Goal: Task Accomplishment & Management: Use online tool/utility

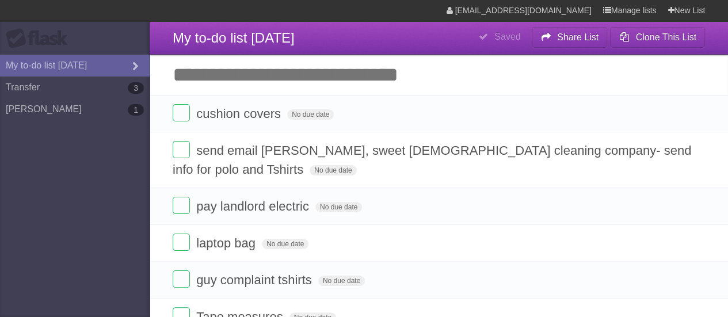
click at [233, 71] on input "Add another task" at bounding box center [439, 75] width 578 height 40
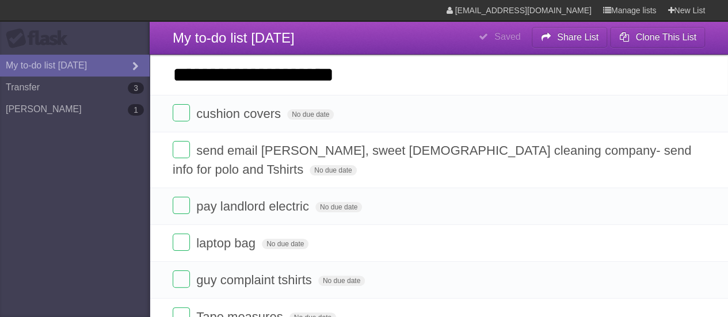
type input "**********"
click input "*********" at bounding box center [0, 0] width 0 height 0
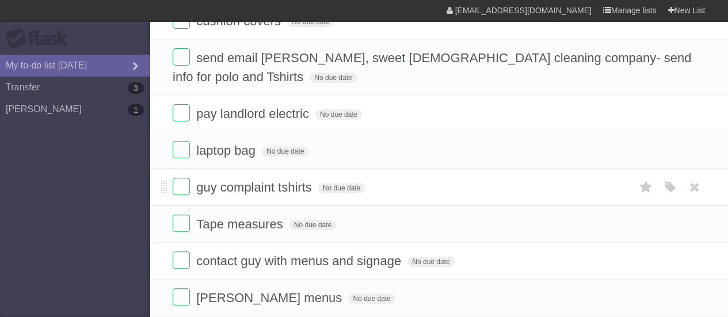
scroll to position [115, 0]
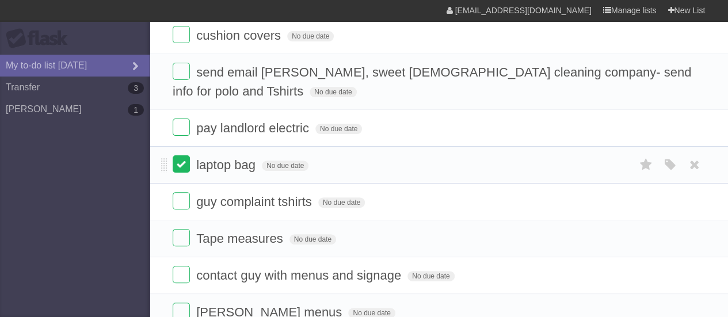
click at [182, 164] on label at bounding box center [181, 163] width 17 height 17
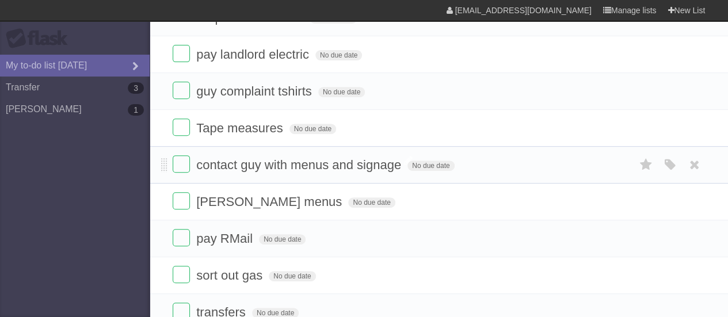
scroll to position [230, 0]
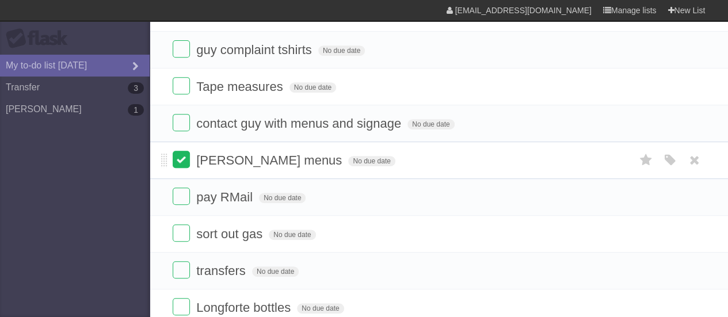
click at [178, 154] on label at bounding box center [181, 159] width 17 height 17
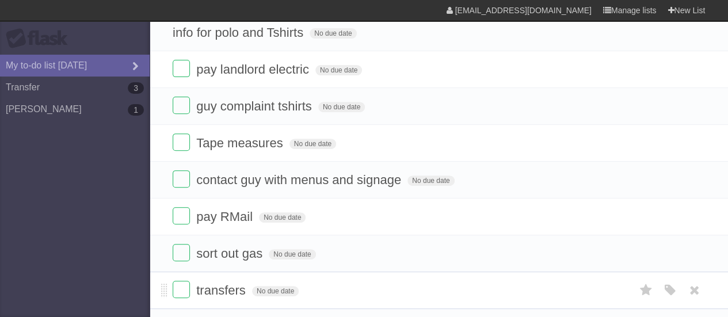
scroll to position [0, 0]
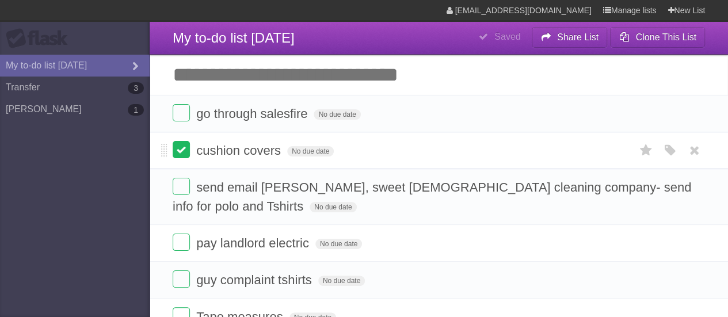
click at [177, 151] on label at bounding box center [181, 149] width 17 height 17
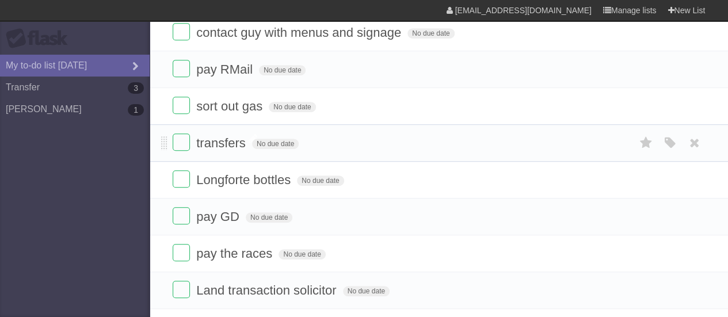
scroll to position [288, 0]
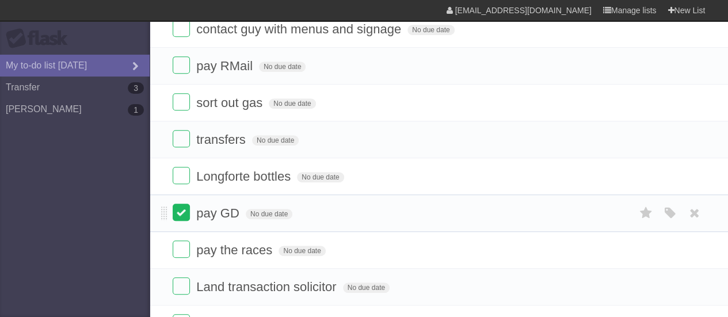
click at [185, 209] on label at bounding box center [181, 212] width 17 height 17
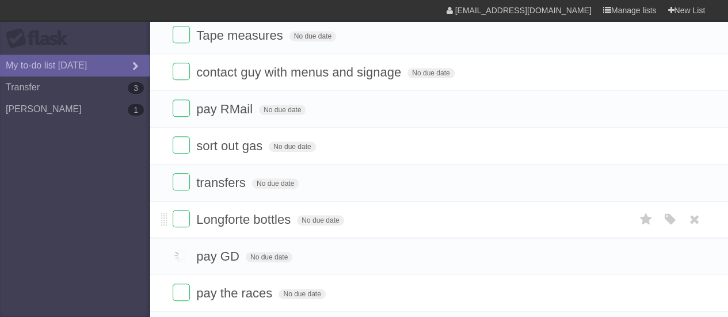
scroll to position [230, 0]
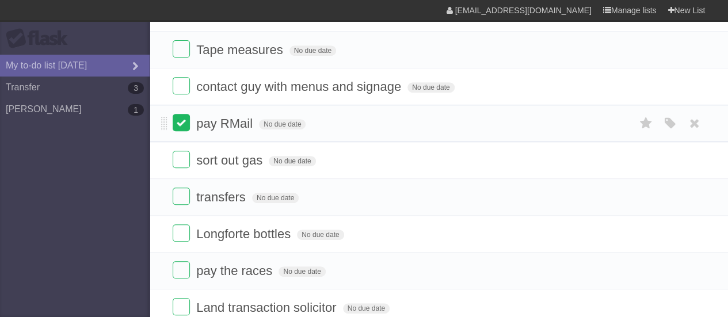
click at [189, 125] on label at bounding box center [181, 122] width 17 height 17
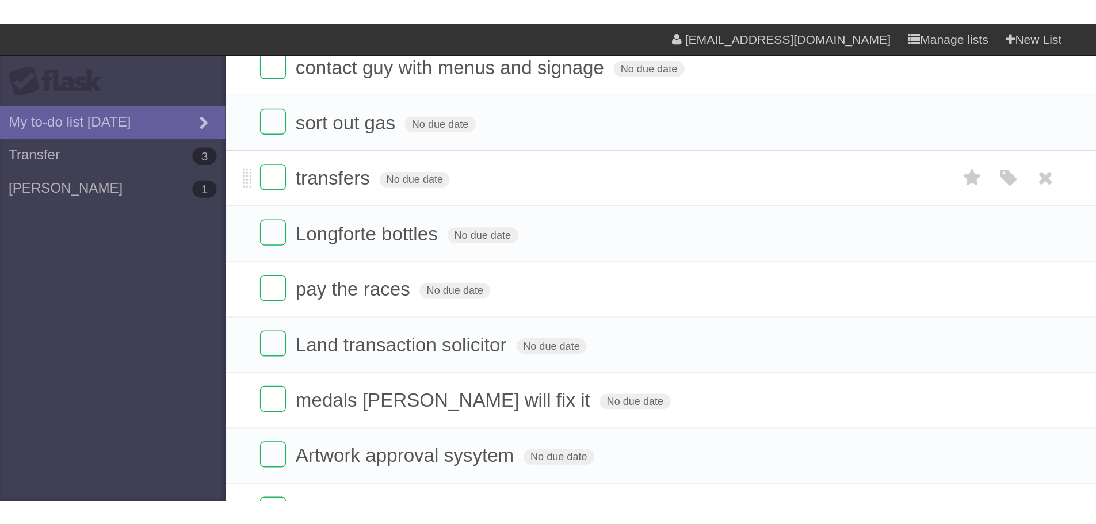
scroll to position [0, 0]
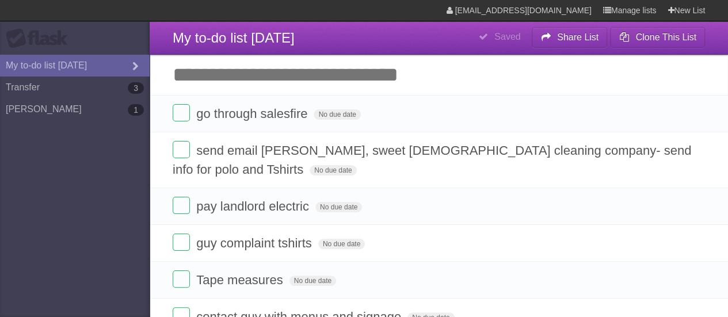
click at [242, 81] on input "Add another task" at bounding box center [439, 75] width 578 height 40
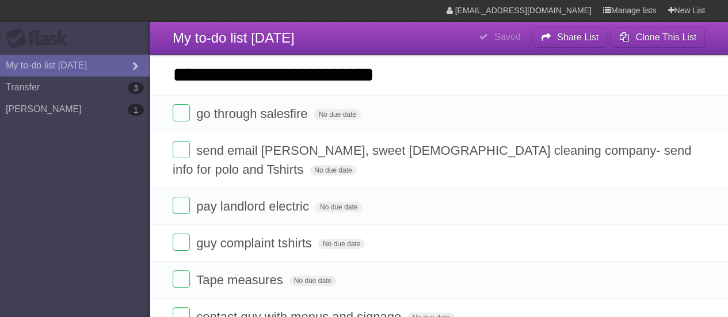
type input "**********"
click input "*********" at bounding box center [0, 0] width 0 height 0
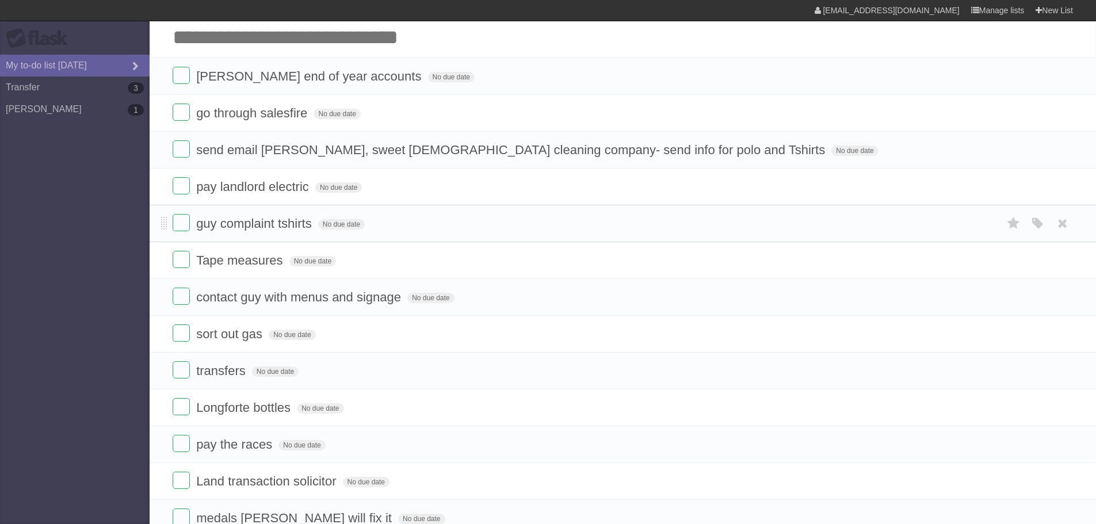
scroll to position [58, 0]
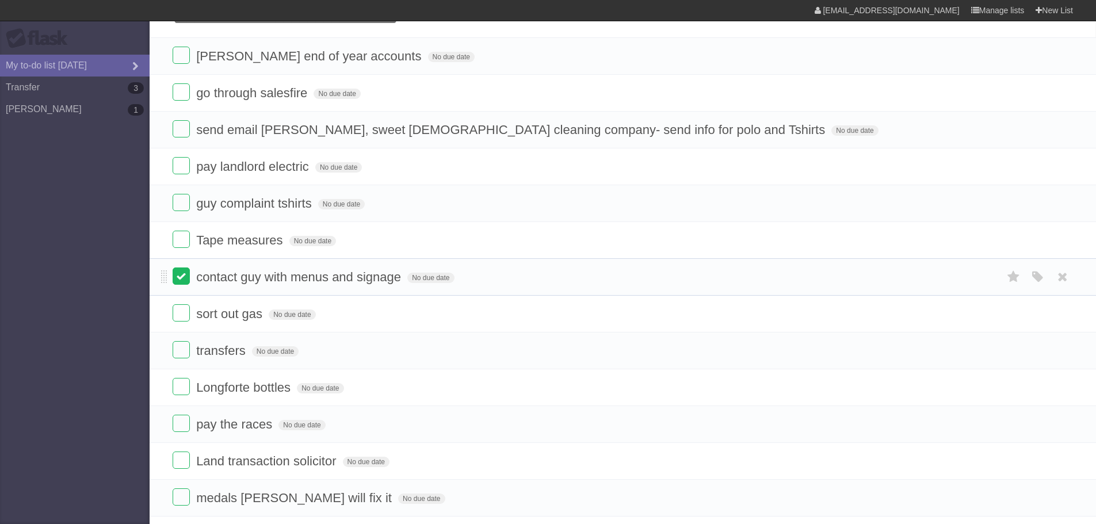
click at [182, 280] on label at bounding box center [181, 276] width 17 height 17
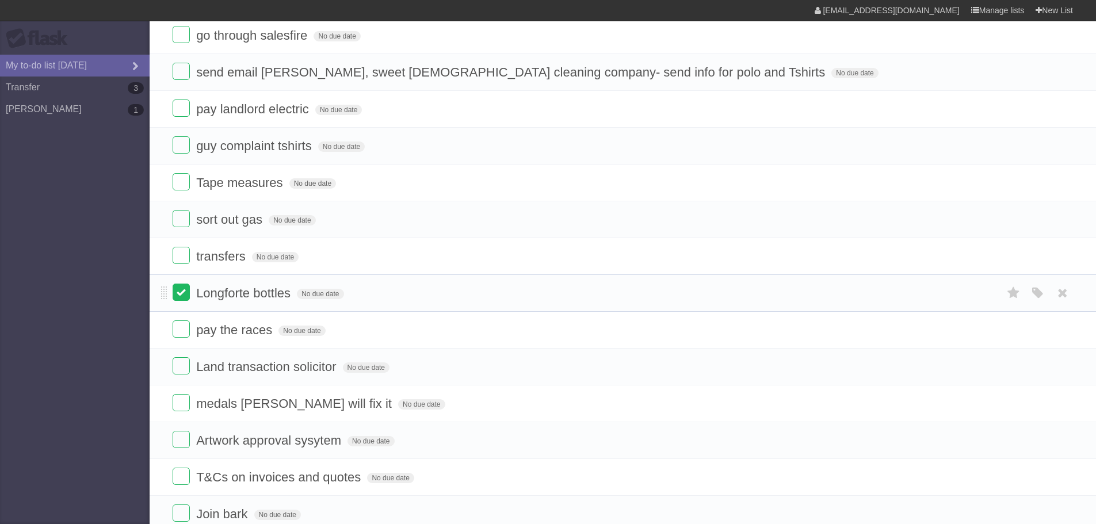
click at [182, 292] on label at bounding box center [181, 292] width 17 height 17
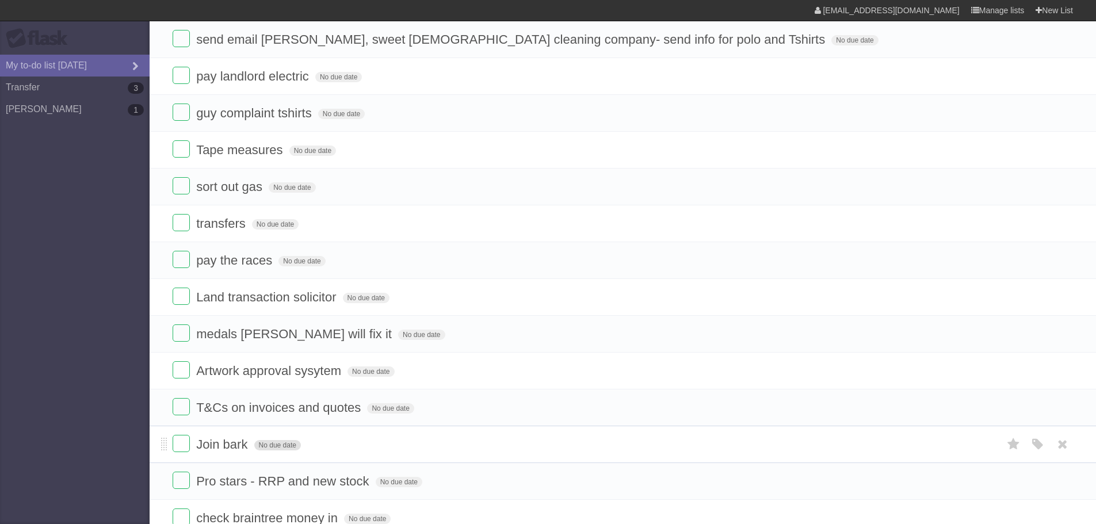
scroll to position [0, 0]
